Goal: Check status

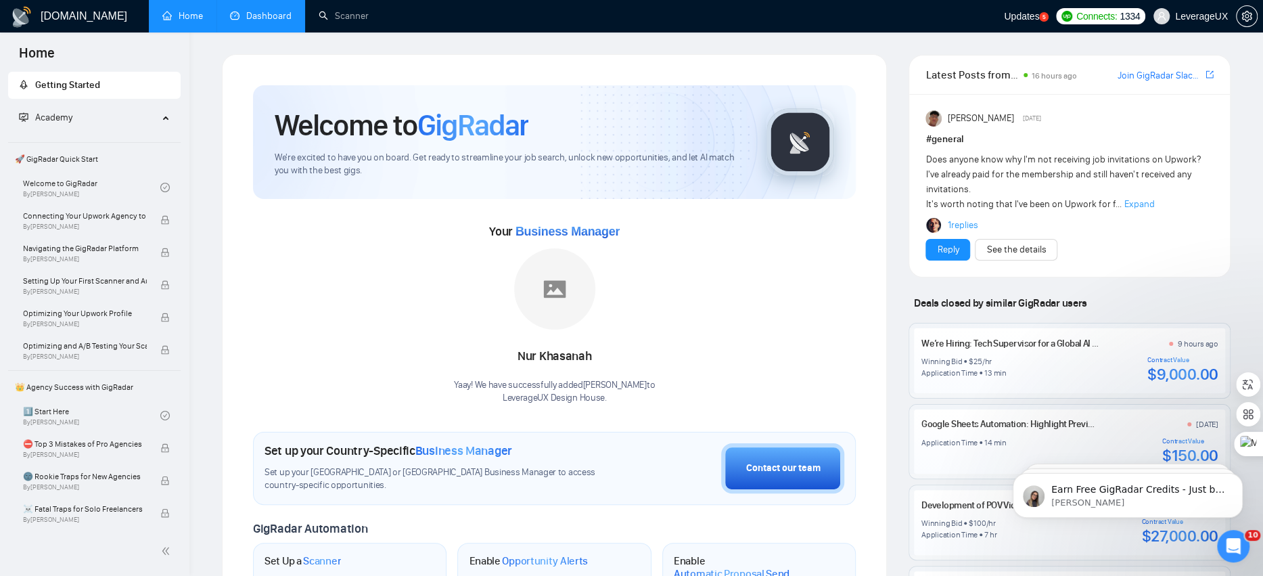
click at [270, 19] on link "Dashboard" at bounding box center [261, 16] width 62 height 12
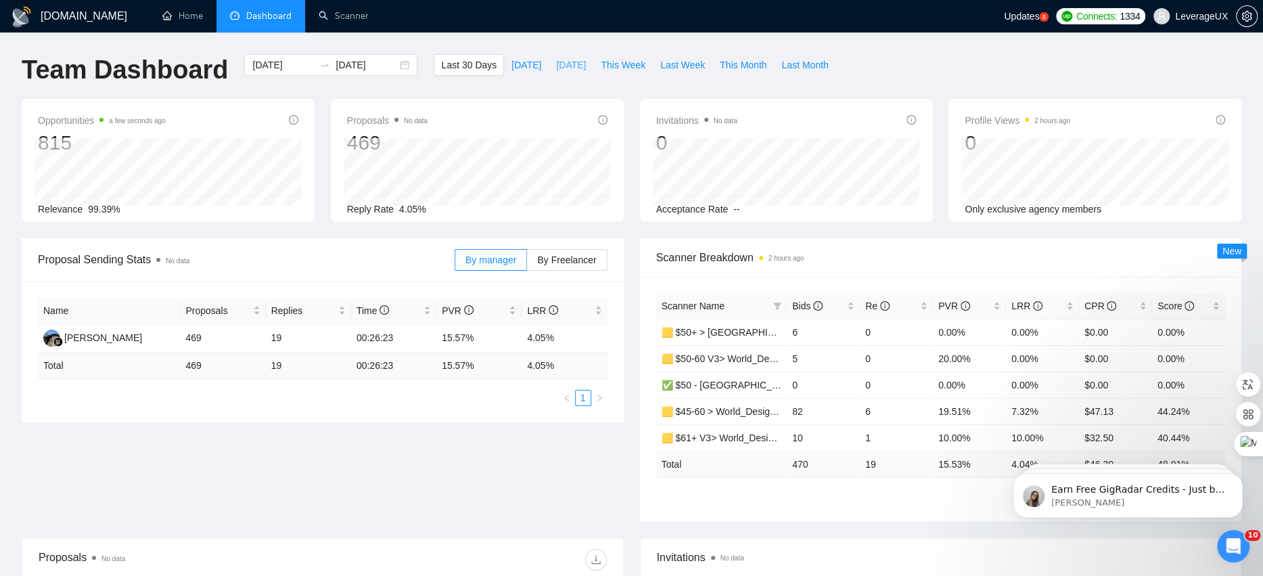
click at [569, 66] on span "[DATE]" at bounding box center [571, 65] width 30 height 15
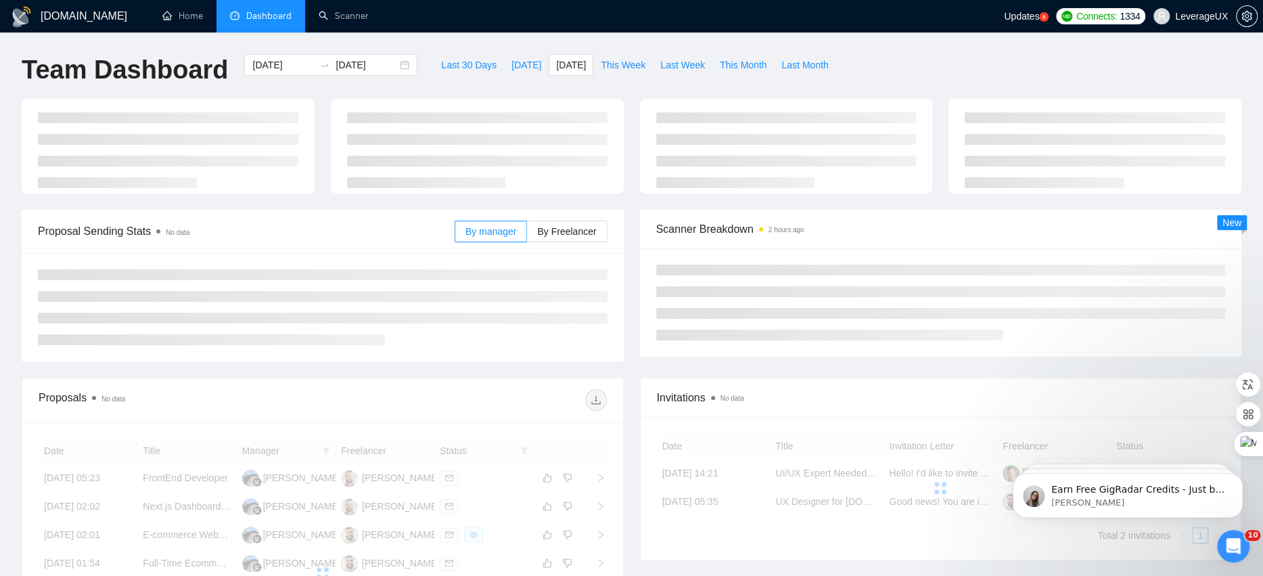
type input "[DATE]"
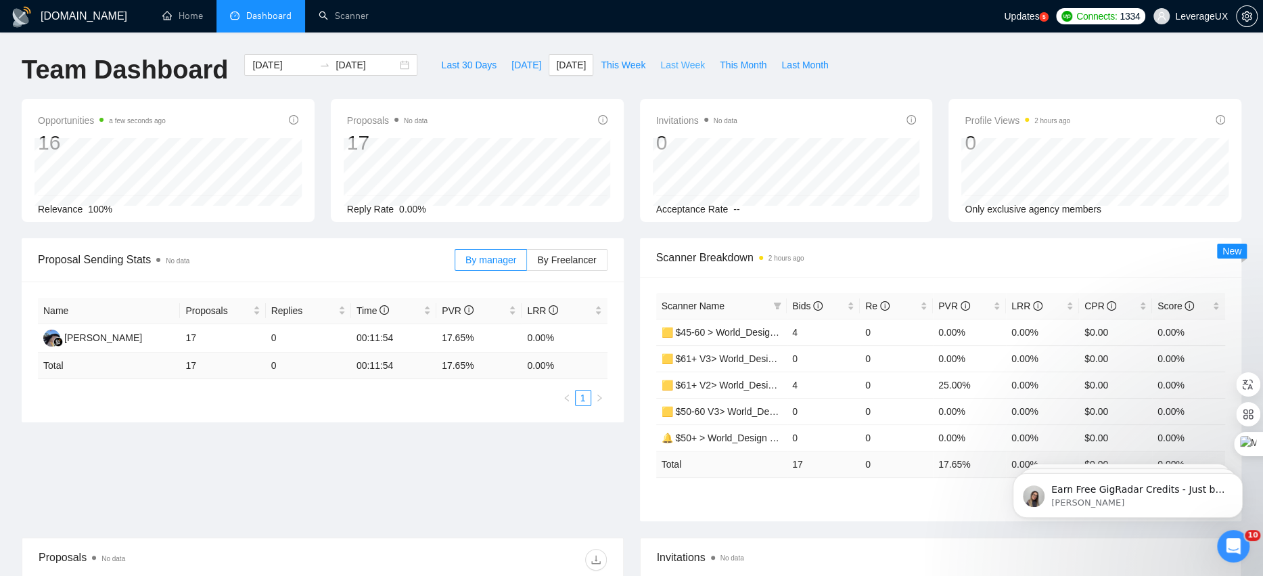
click at [685, 69] on span "Last Week" at bounding box center [682, 65] width 45 height 15
click at [566, 265] on label "By Freelancer" at bounding box center [567, 260] width 80 height 22
click at [527, 263] on input "By Freelancer" at bounding box center [527, 263] width 0 height 0
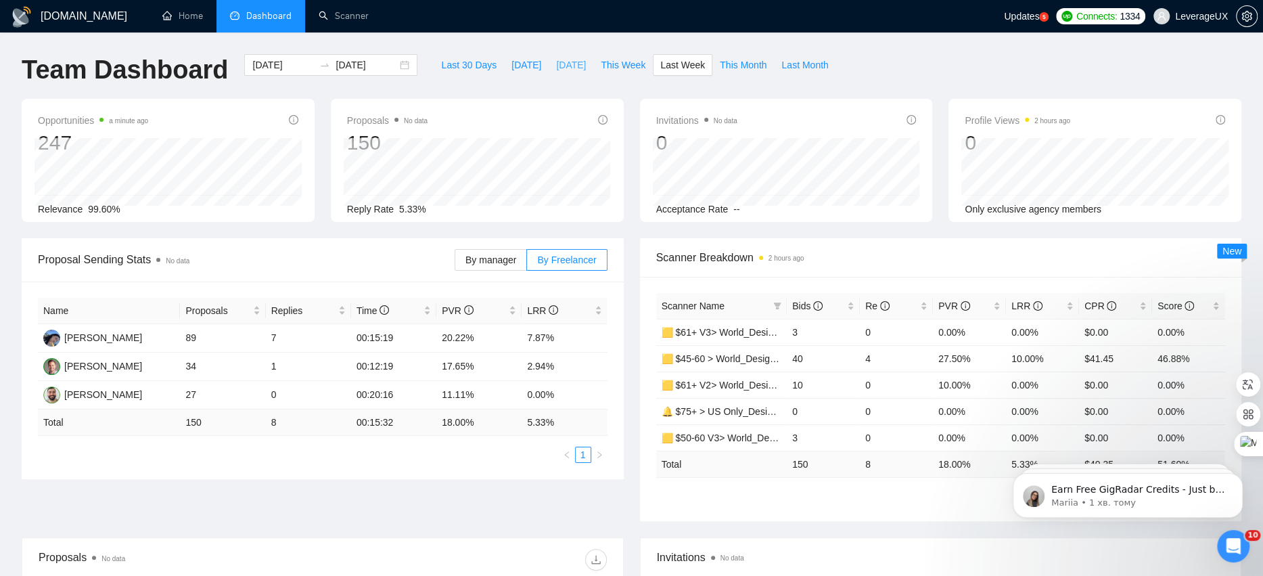
click at [561, 63] on span "[DATE]" at bounding box center [571, 65] width 30 height 15
click at [744, 64] on span "This Month" at bounding box center [743, 65] width 47 height 15
type input "[DATE]"
click at [557, 70] on span "[DATE]" at bounding box center [571, 65] width 30 height 15
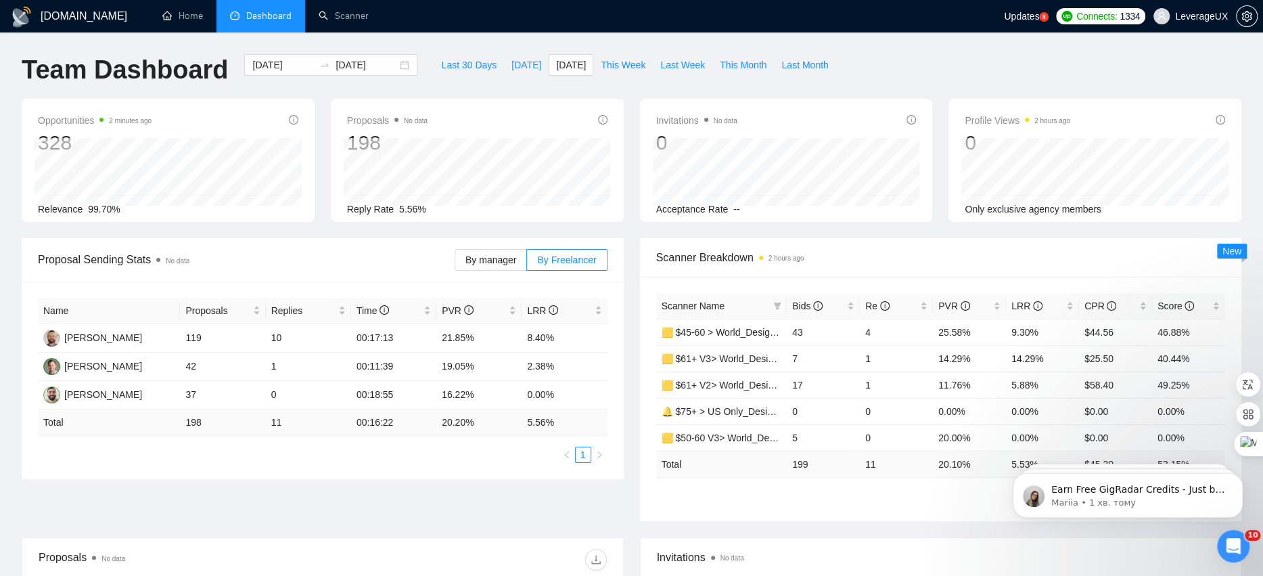
type input "[DATE]"
click at [674, 65] on span "Last Week" at bounding box center [682, 65] width 45 height 15
type input "[DATE]"
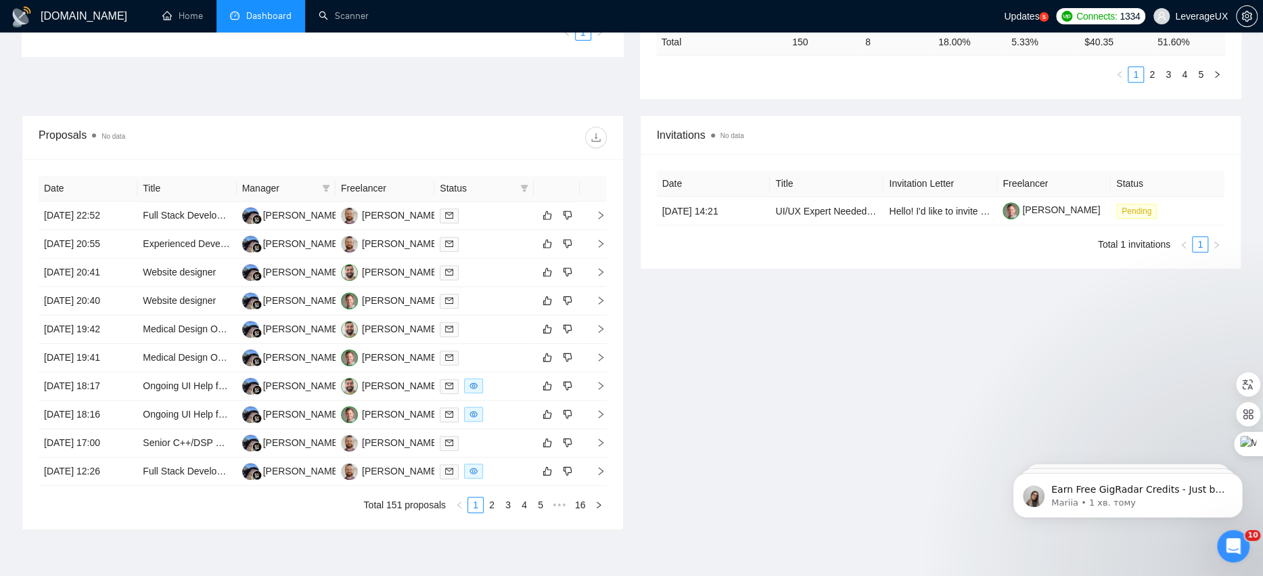
scroll to position [620, 0]
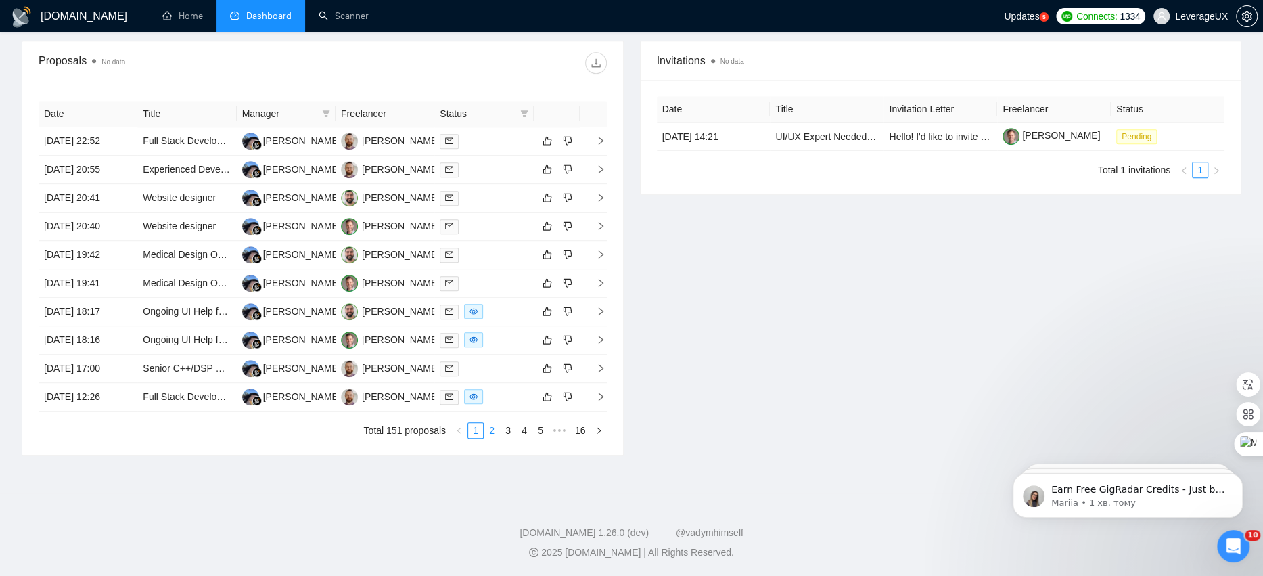
click at [493, 434] on link "2" at bounding box center [491, 430] width 15 height 15
click at [503, 430] on link "3" at bounding box center [508, 430] width 15 height 15
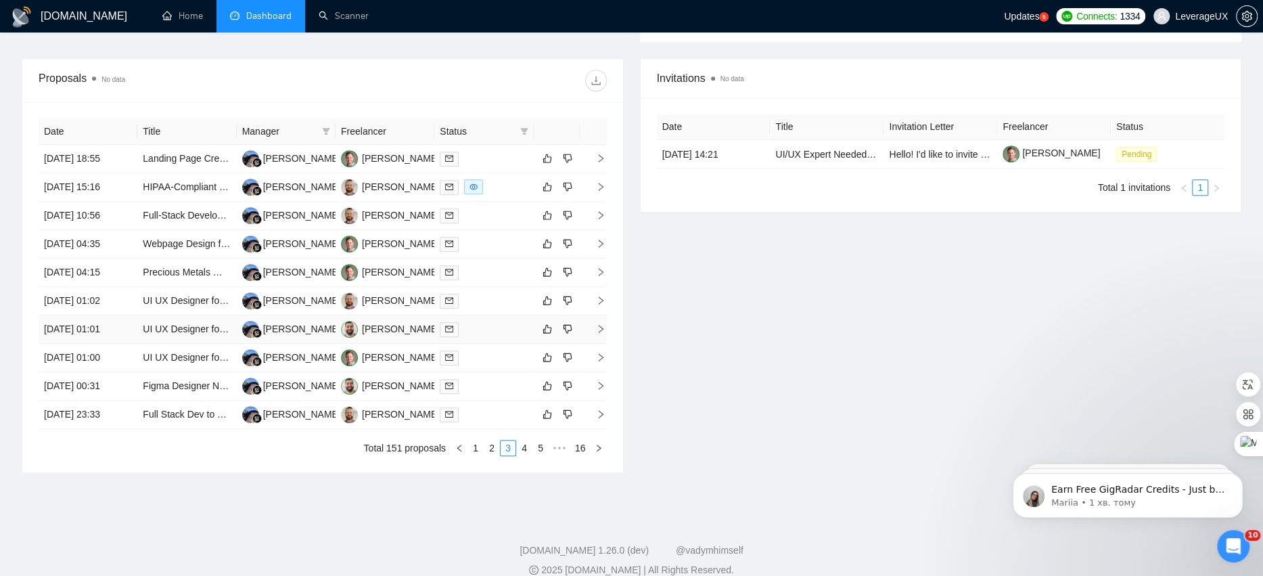
scroll to position [510, 0]
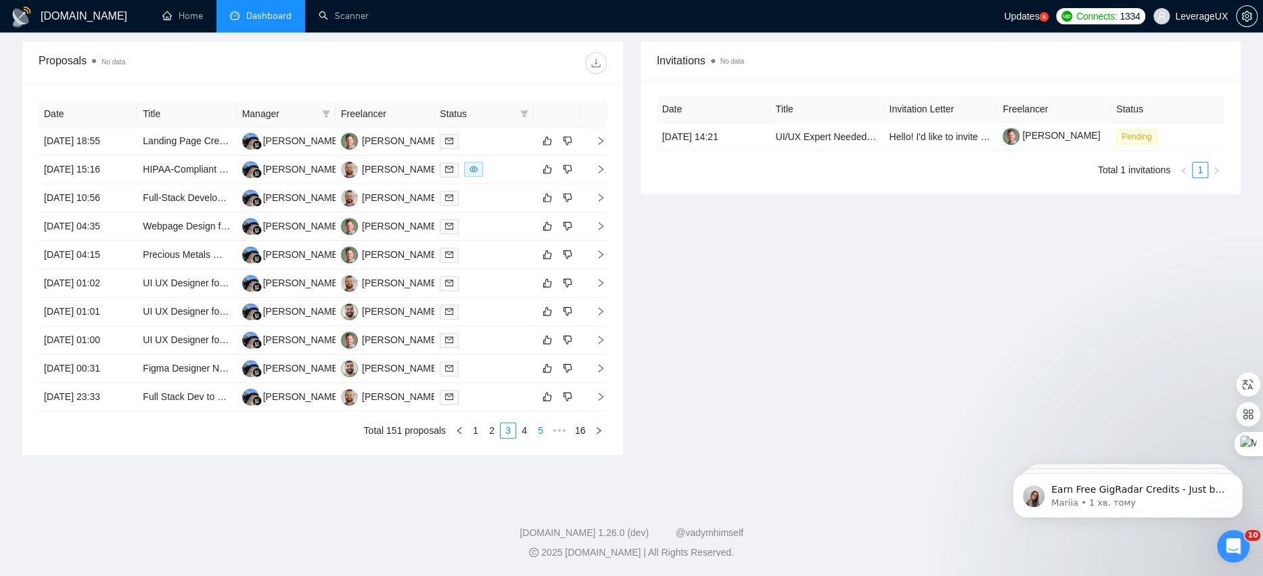
click at [526, 438] on link "4" at bounding box center [524, 430] width 15 height 15
click at [605, 326] on td at bounding box center [593, 312] width 27 height 28
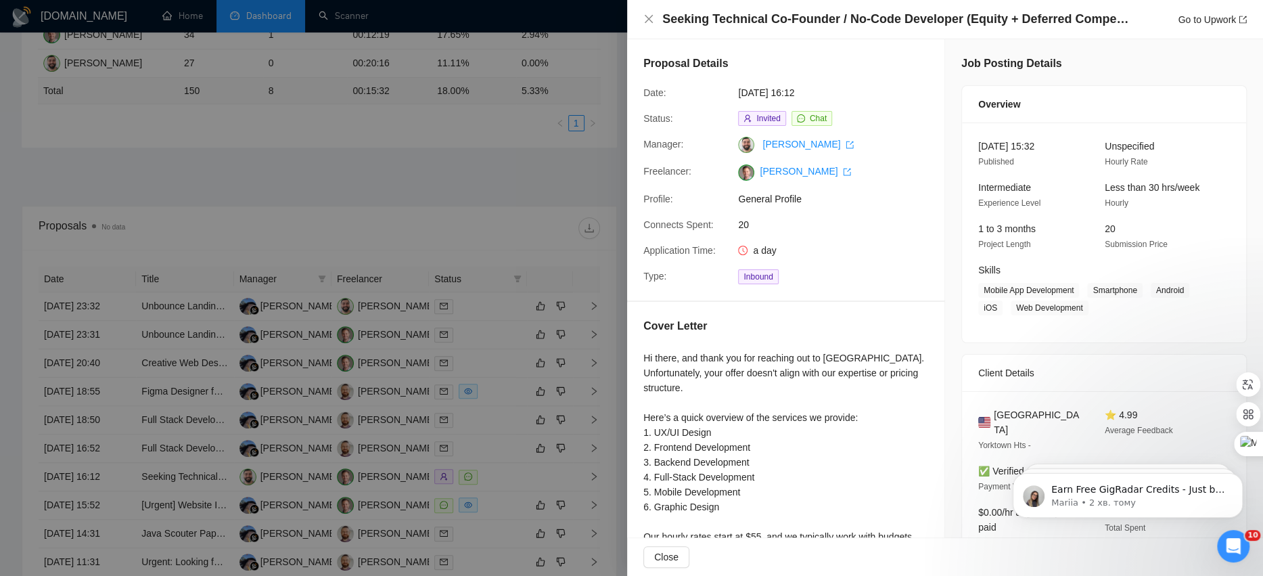
scroll to position [175, 0]
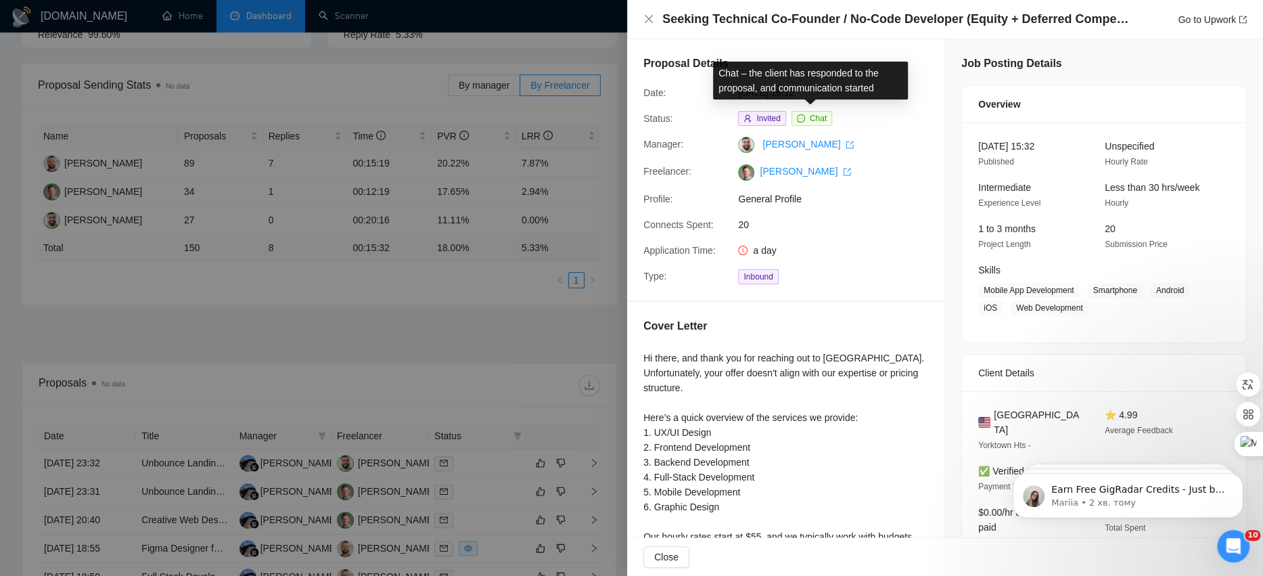
click at [816, 121] on span "Chat" at bounding box center [818, 118] width 17 height 9
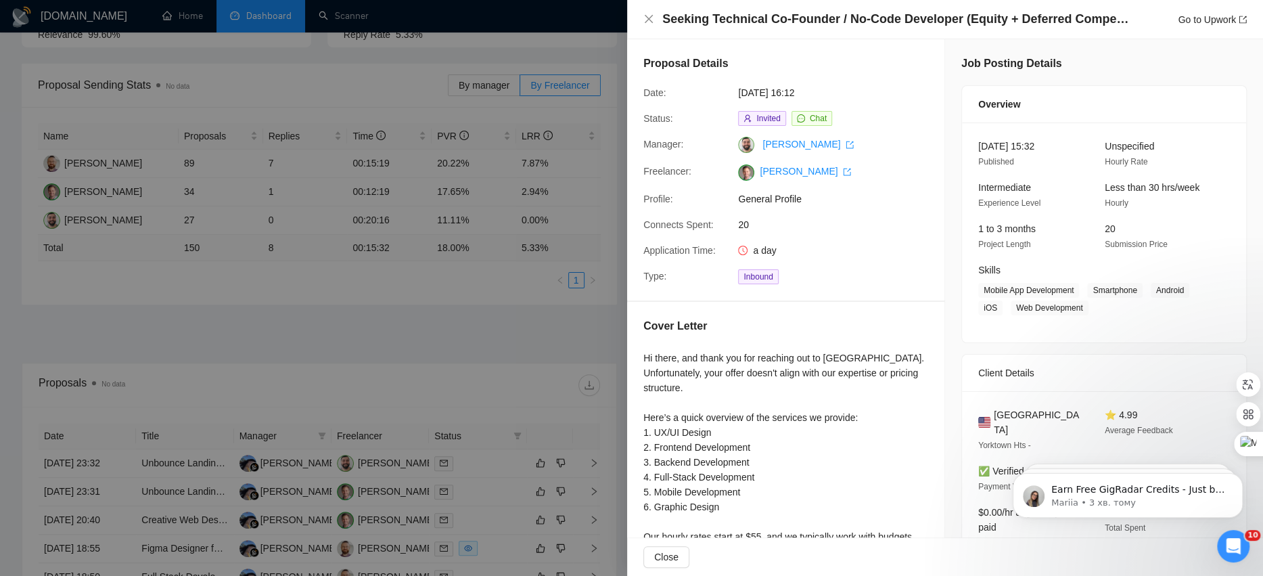
click at [435, 318] on div at bounding box center [631, 288] width 1263 height 576
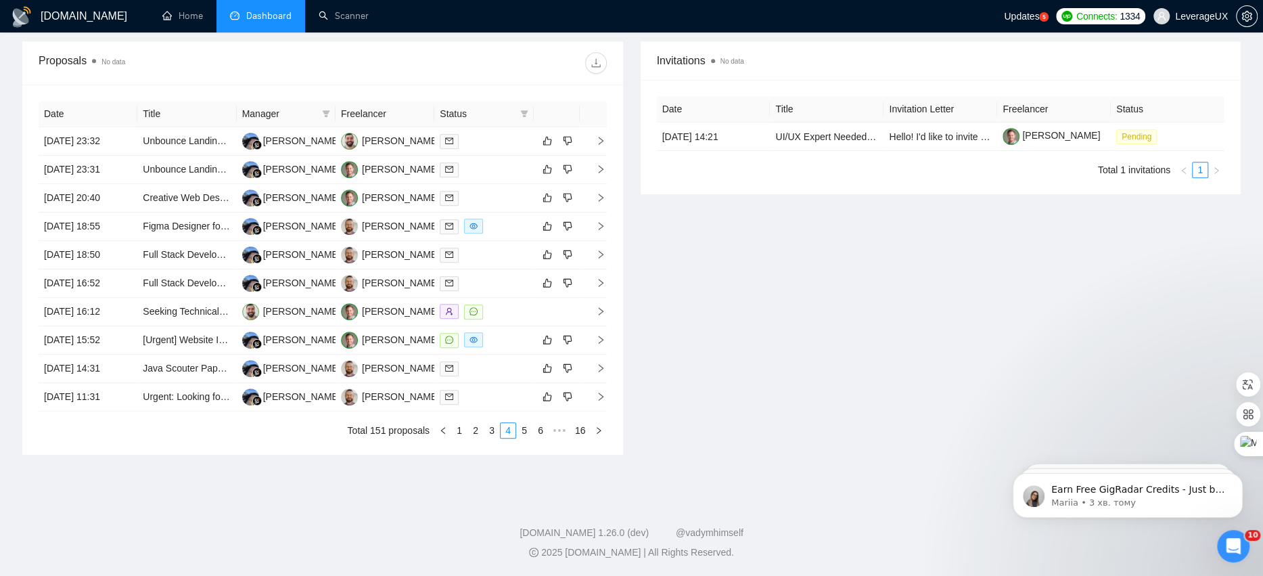
scroll to position [620, 0]
click at [521, 430] on link "5" at bounding box center [524, 430] width 15 height 15
click at [522, 432] on link "6" at bounding box center [524, 430] width 15 height 15
click at [523, 432] on link "7" at bounding box center [524, 430] width 15 height 15
